Goal: Information Seeking & Learning: Learn about a topic

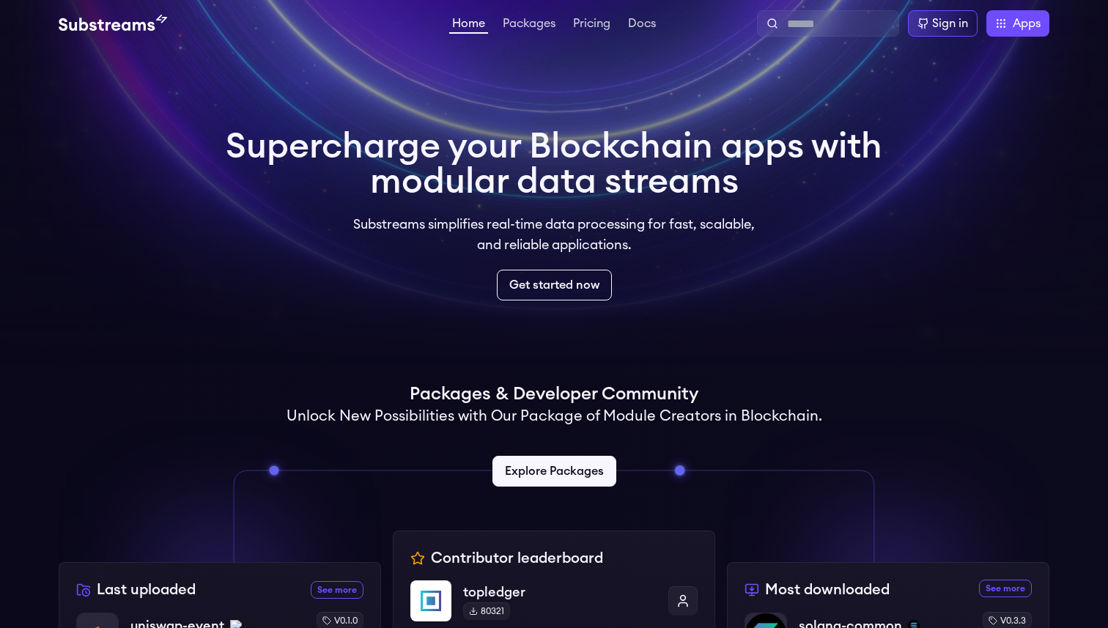
click at [536, 8] on div "Home Packages Pricing Docs Home Packages Pricing Docs Sign in Apps Subgraph Stu…" at bounding box center [554, 23] width 1108 height 47
click at [536, 13] on div "Home Packages Pricing Docs Home Packages Pricing Docs Sign in Apps Subgraph Stu…" at bounding box center [554, 23] width 991 height 26
click at [536, 38] on div "Home Packages Pricing Docs Home Packages Pricing Docs Sign in Apps Subgraph Stu…" at bounding box center [554, 23] width 1108 height 47
click at [536, 31] on link "Packages" at bounding box center [529, 25] width 59 height 15
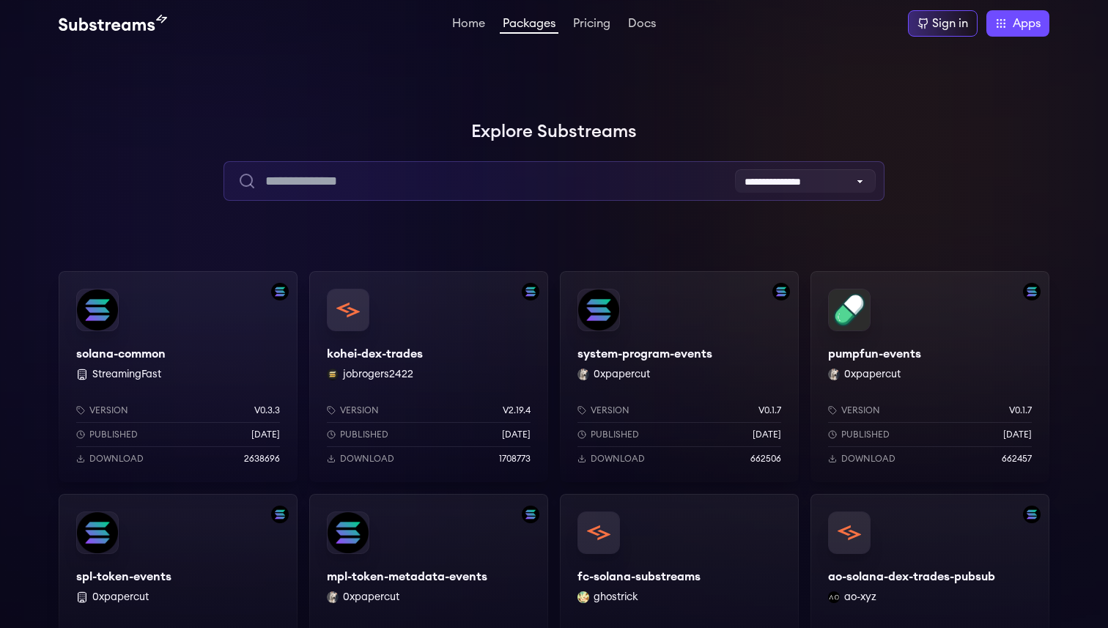
click at [514, 173] on input "text" at bounding box center [553, 181] width 660 height 40
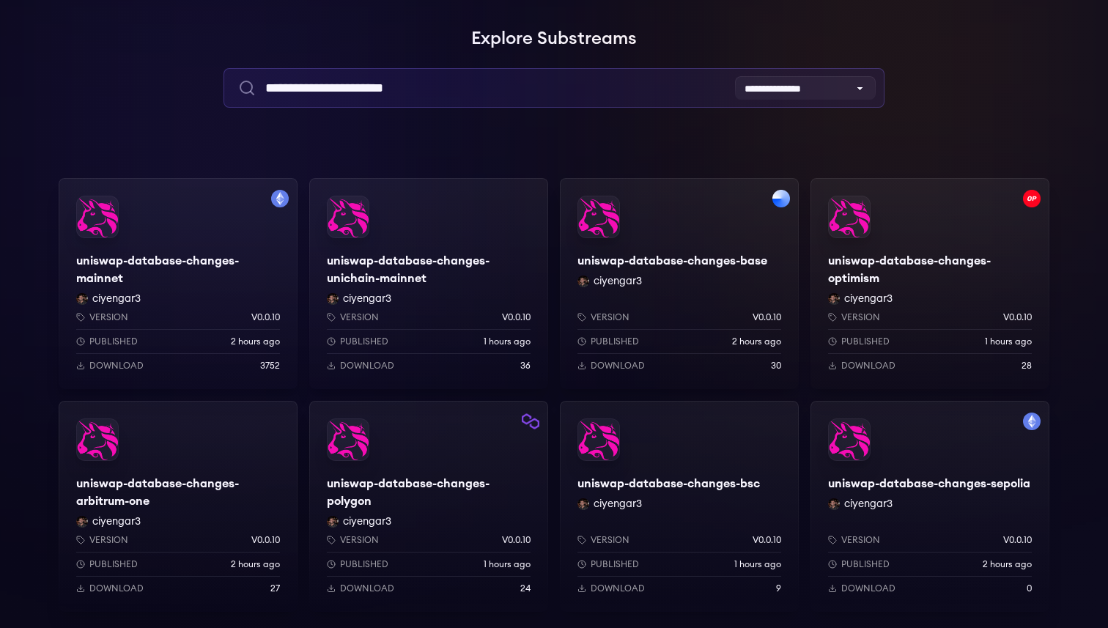
scroll to position [149, 0]
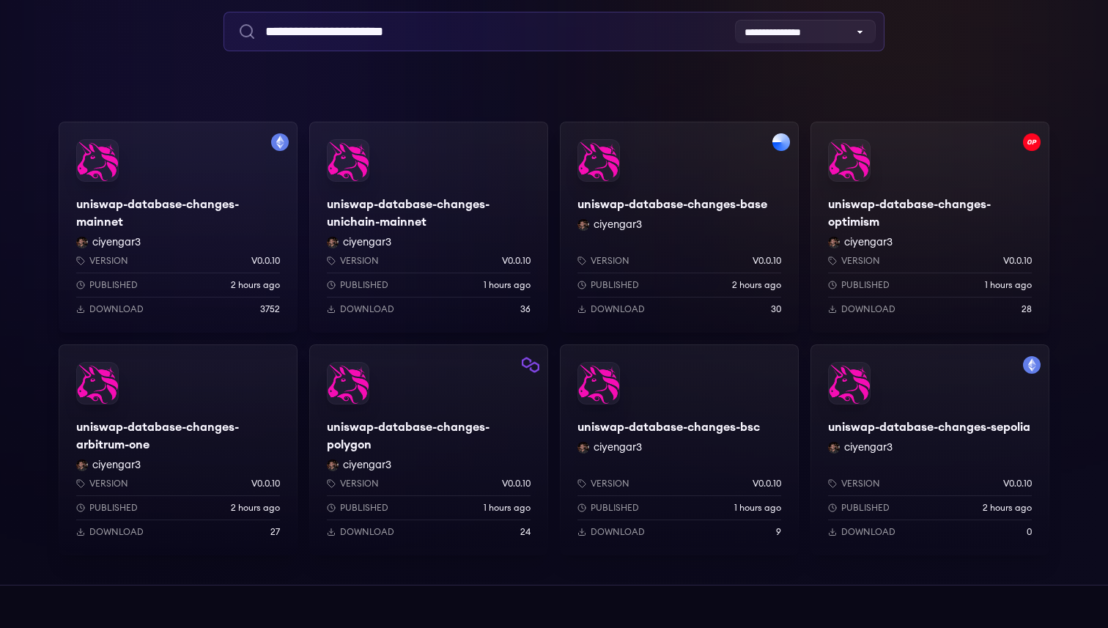
type input "**********"
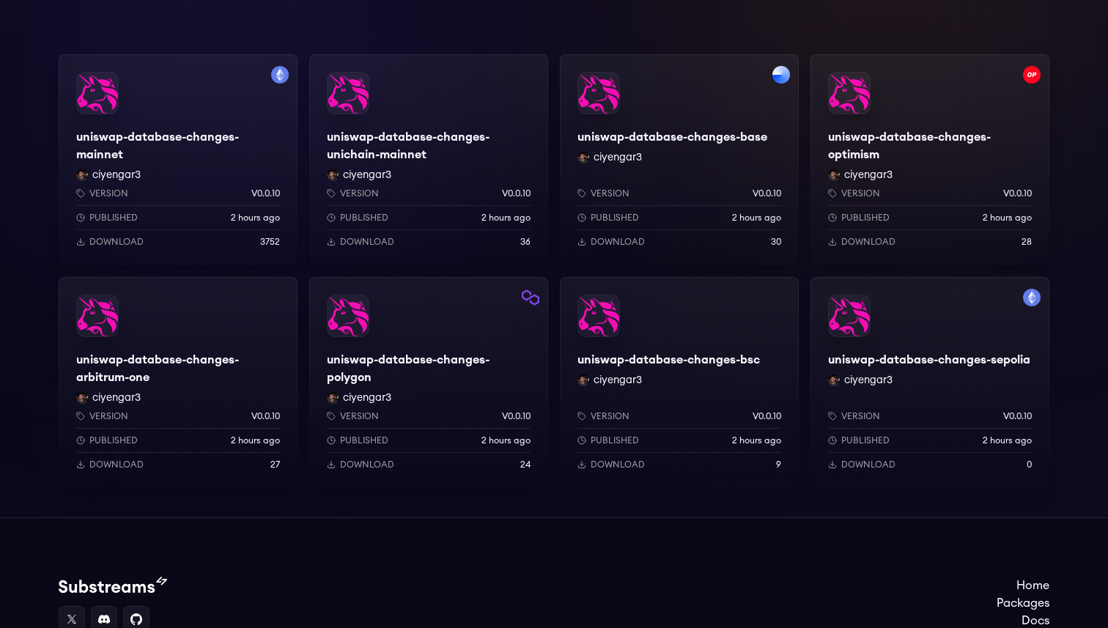
scroll to position [73, 0]
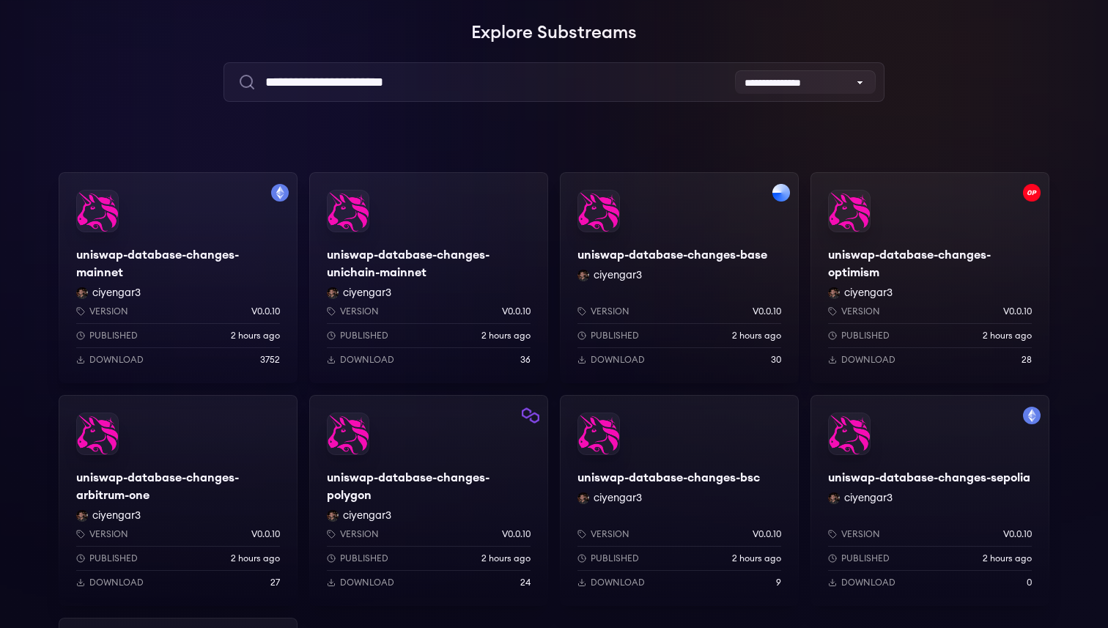
scroll to position [108, 0]
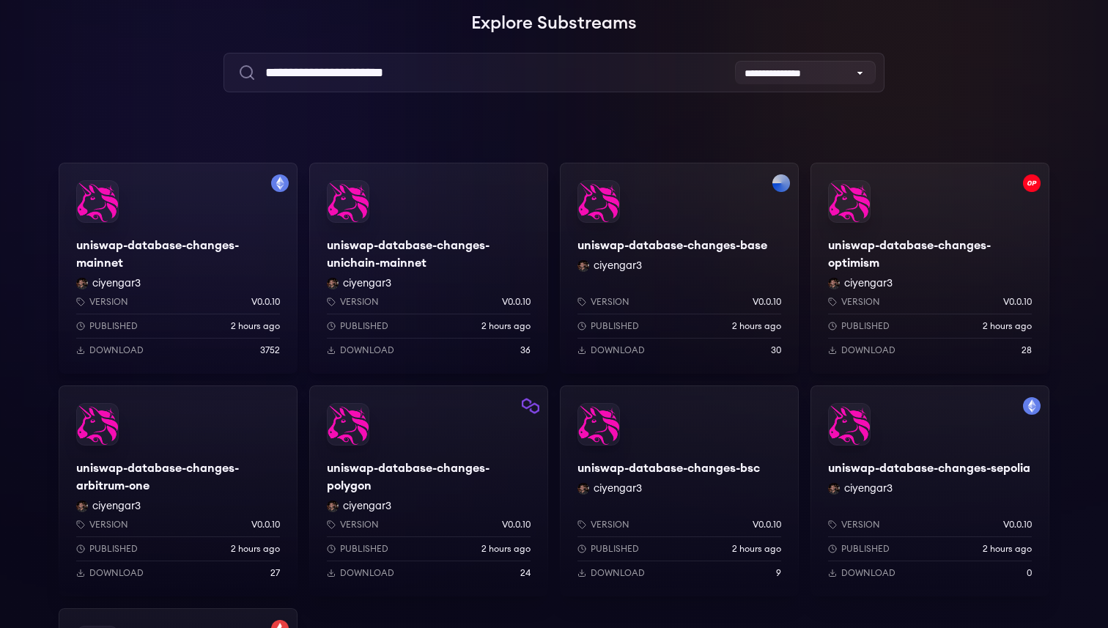
click at [781, 188] on img "button" at bounding box center [781, 183] width 18 height 18
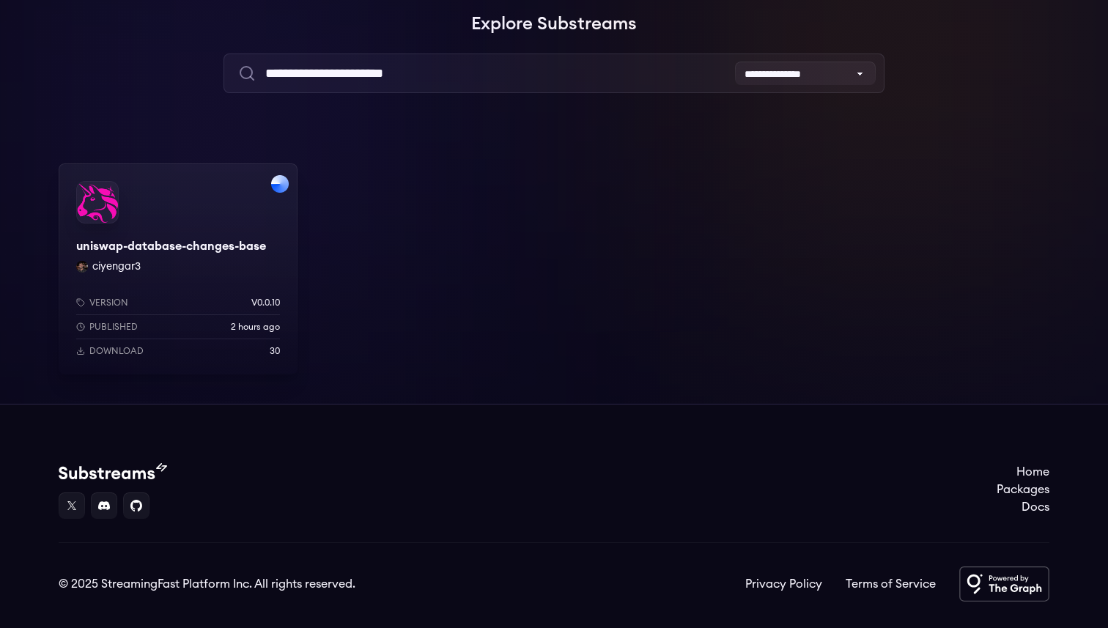
scroll to position [108, 0]
